Goal: Transaction & Acquisition: Purchase product/service

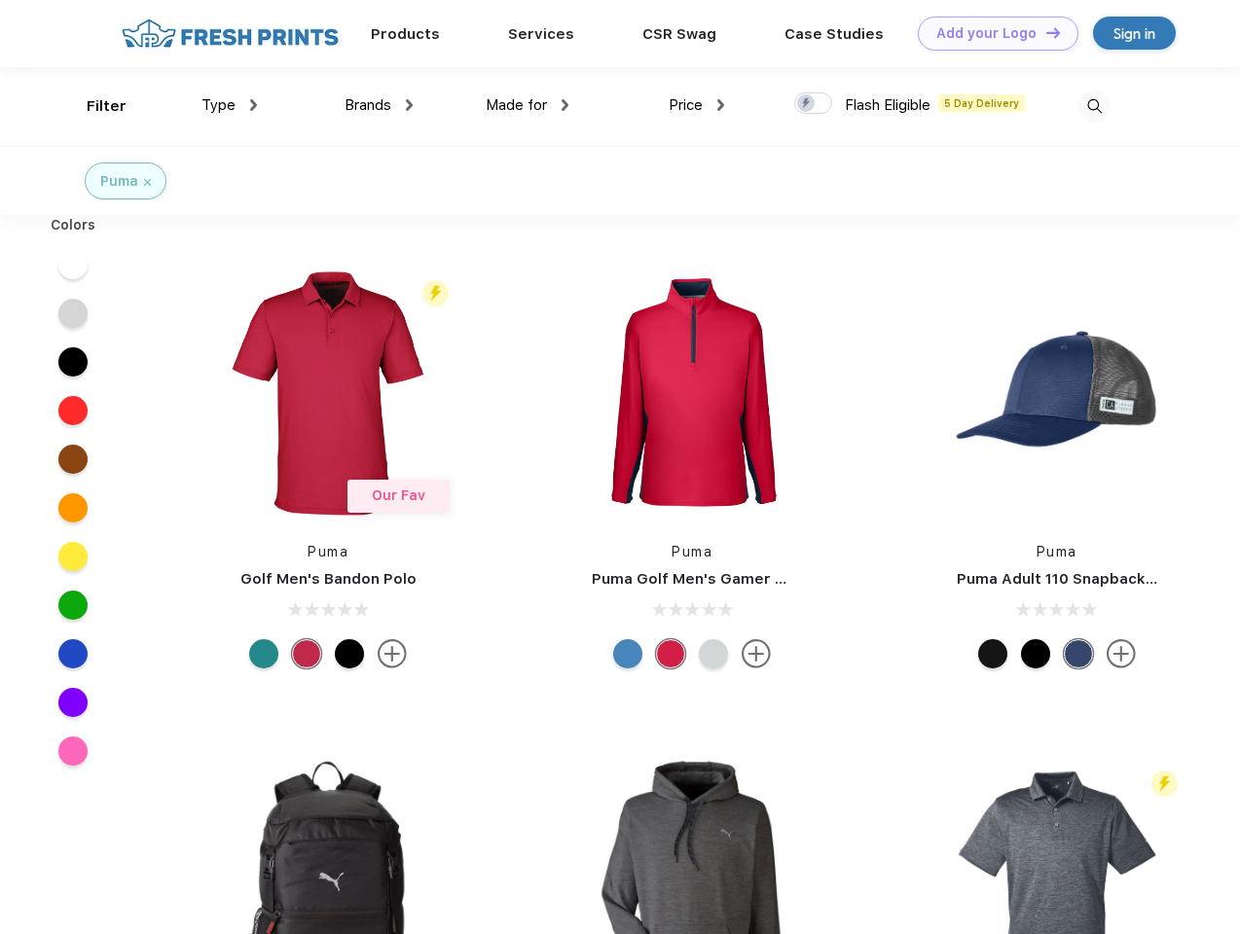
scroll to position [1, 0]
click at [991, 33] on link "Add your Logo Design Tool" at bounding box center [998, 34] width 161 height 34
click at [0, 0] on div "Design Tool" at bounding box center [0, 0] width 0 height 0
click at [1044, 32] on link "Add your Logo Design Tool" at bounding box center [998, 34] width 161 height 34
click at [93, 106] on div "Filter" at bounding box center [107, 106] width 40 height 22
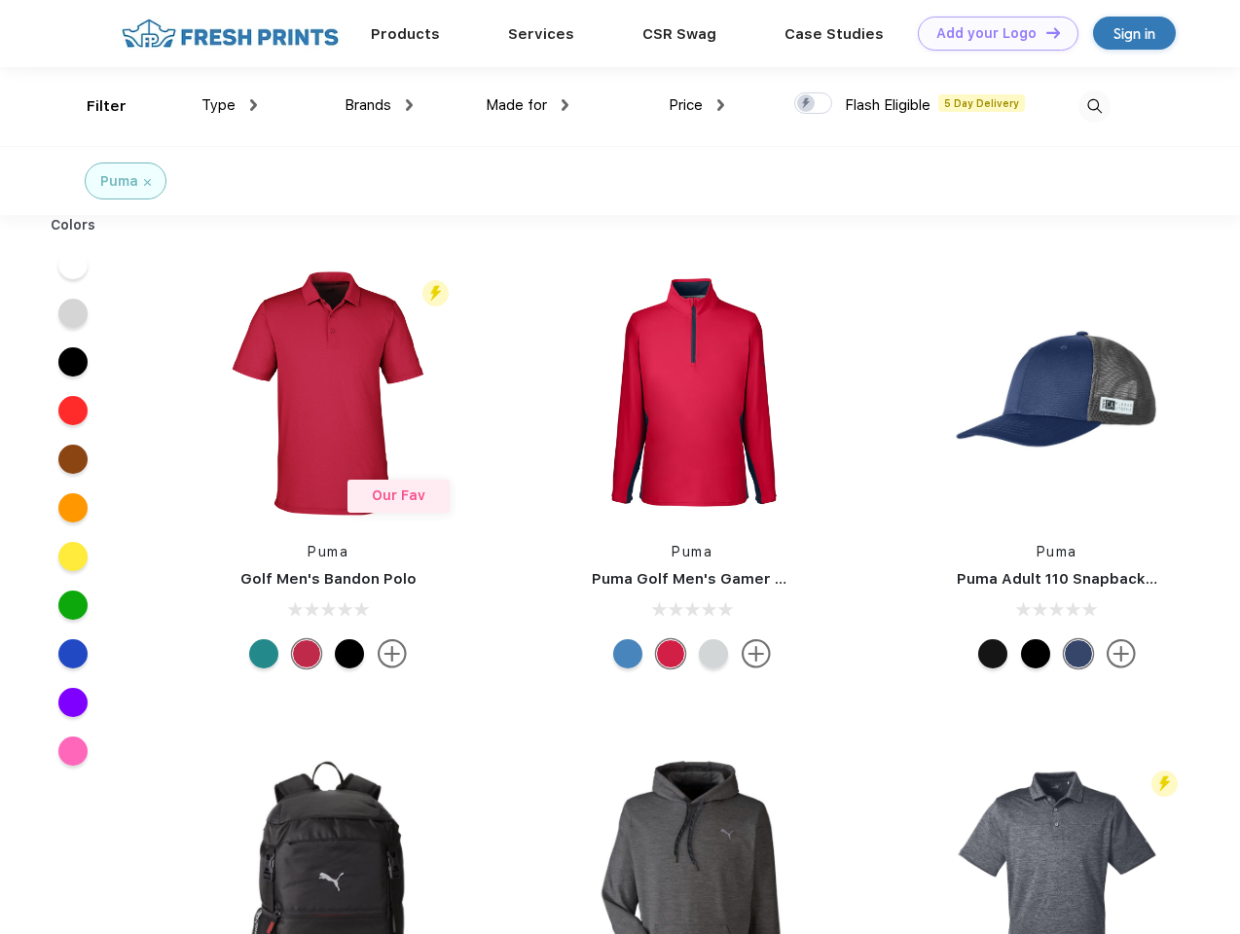
click at [230, 105] on span "Type" at bounding box center [218, 105] width 34 height 18
click at [379, 105] on span "Brands" at bounding box center [368, 105] width 47 height 18
click at [528, 105] on span "Made for" at bounding box center [516, 105] width 61 height 18
click at [697, 105] on span "Price" at bounding box center [686, 105] width 34 height 18
click at [814, 104] on div at bounding box center [813, 102] width 38 height 21
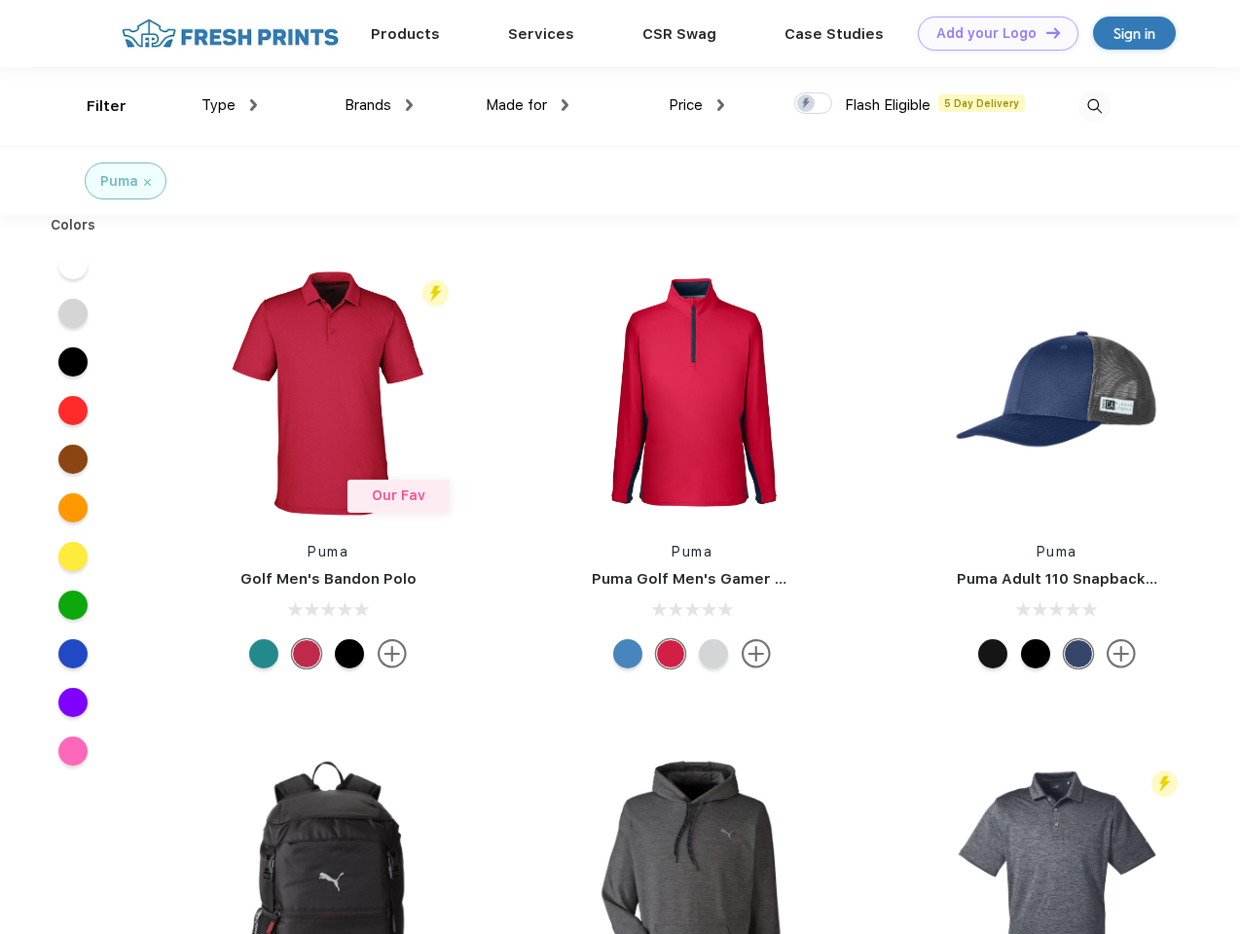
click at [807, 104] on input "checkbox" at bounding box center [800, 98] width 13 height 13
click at [1094, 106] on img at bounding box center [1095, 107] width 32 height 32
